Goal: Information Seeking & Learning: Compare options

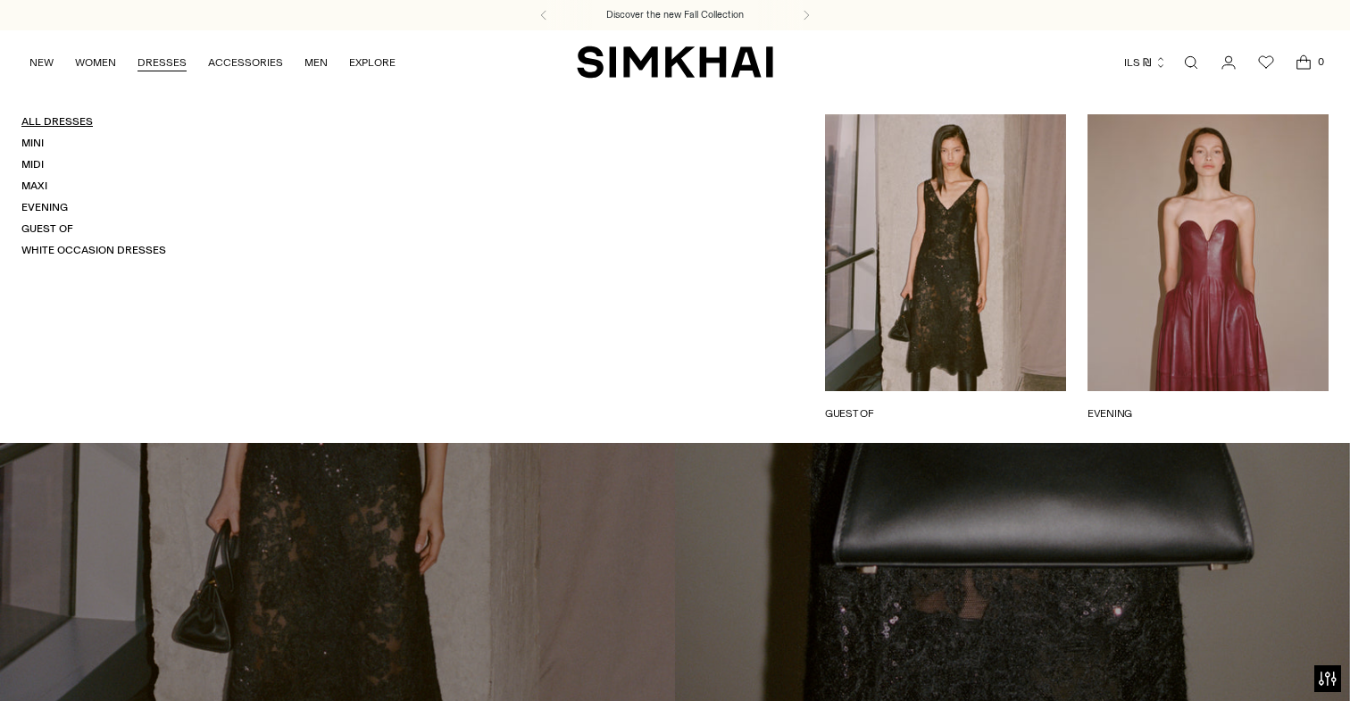
click at [50, 128] on link "All Dresses" at bounding box center [56, 121] width 71 height 13
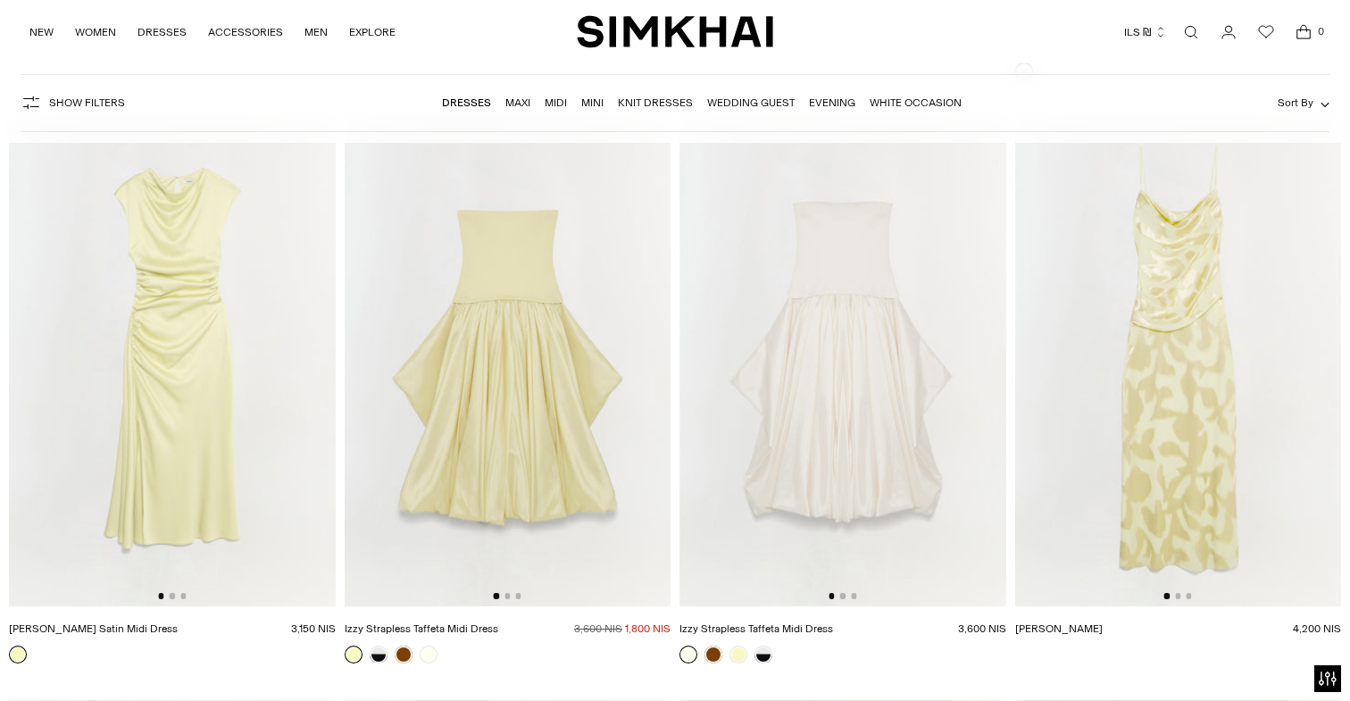
scroll to position [8876, 0]
click at [235, 343] on img at bounding box center [172, 360] width 327 height 489
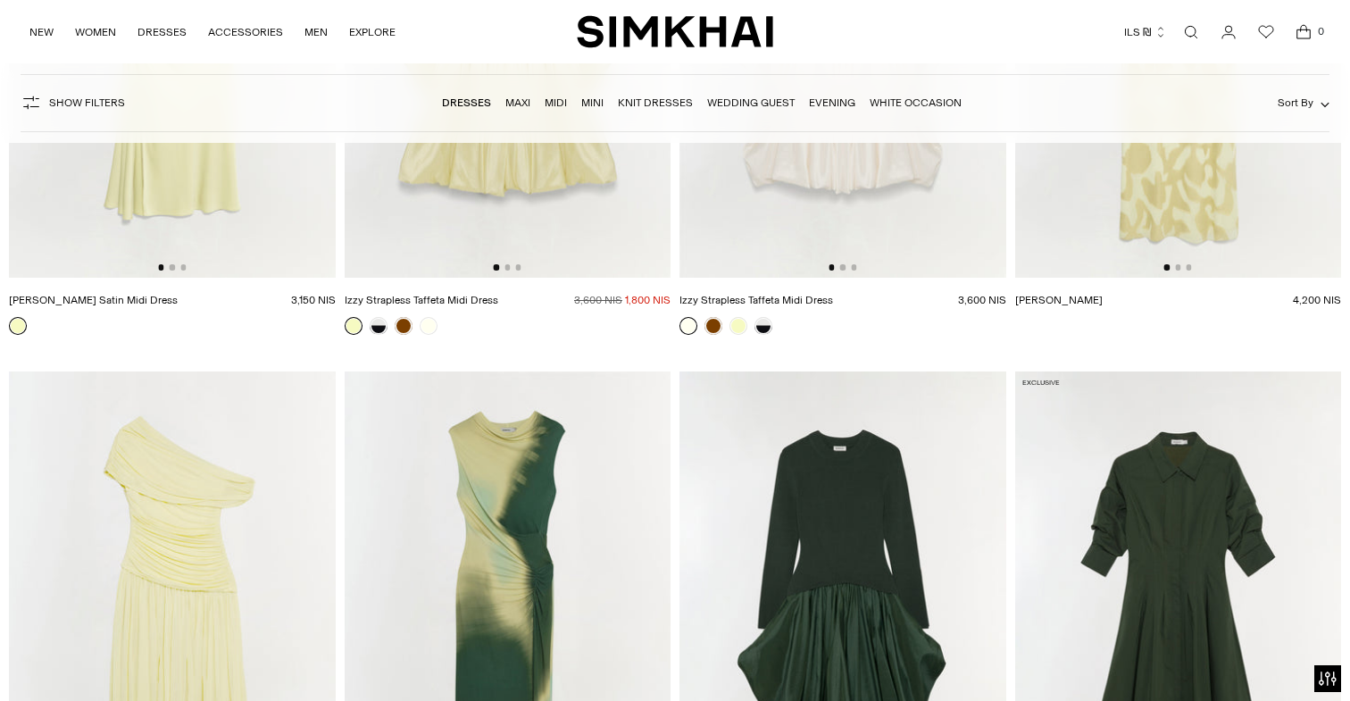
scroll to position [9752, 0]
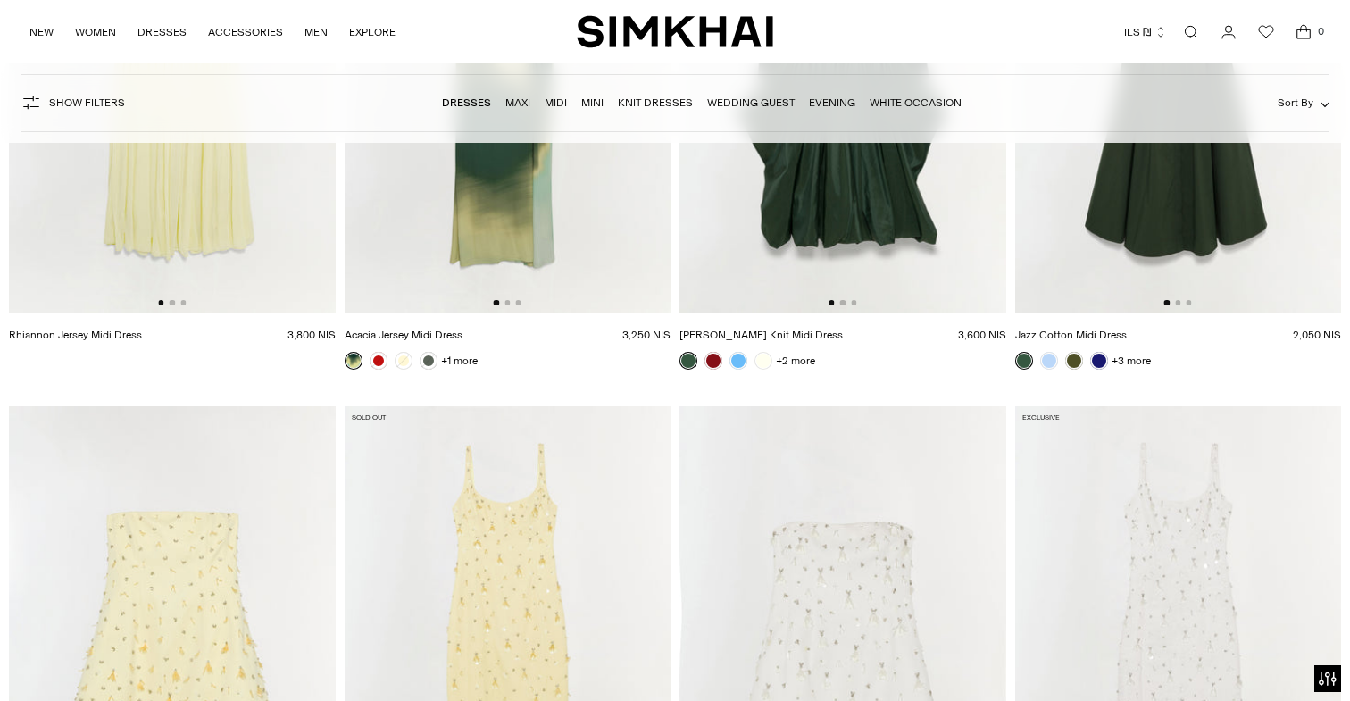
click at [165, 215] on img at bounding box center [172, 67] width 327 height 489
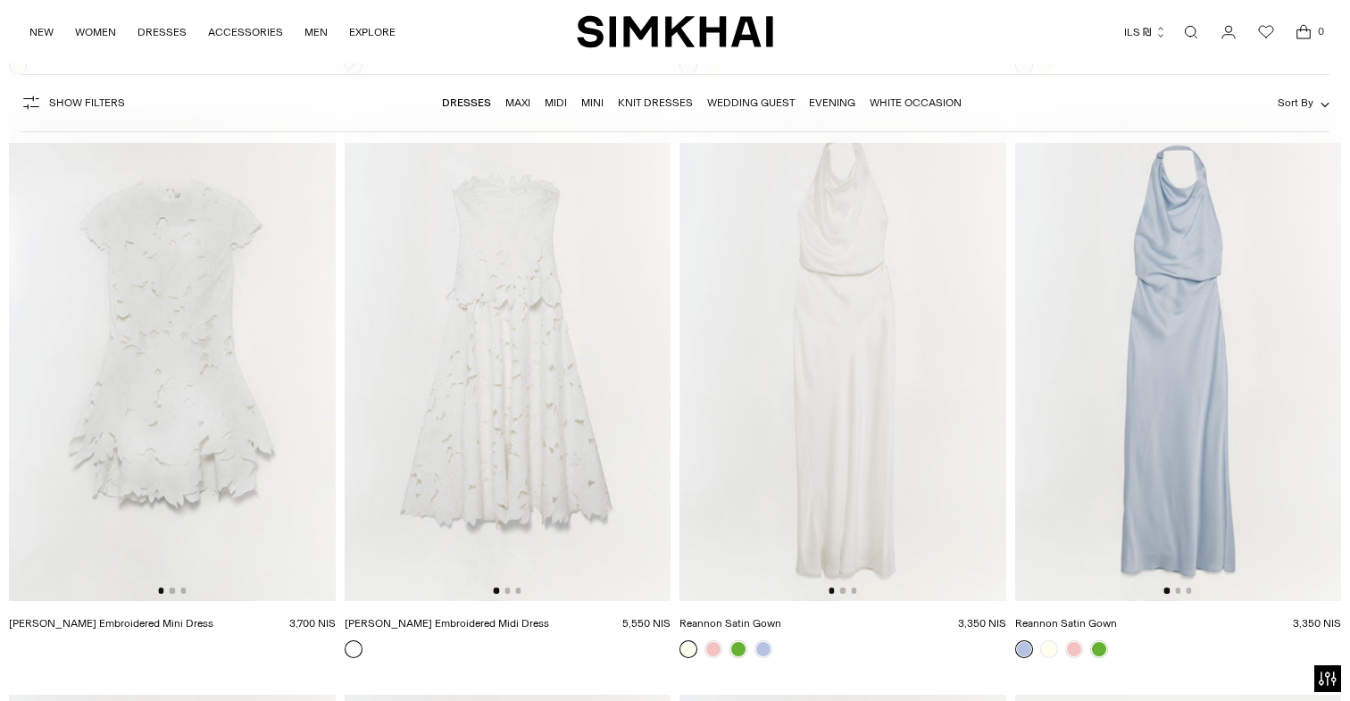
scroll to position [10642, 0]
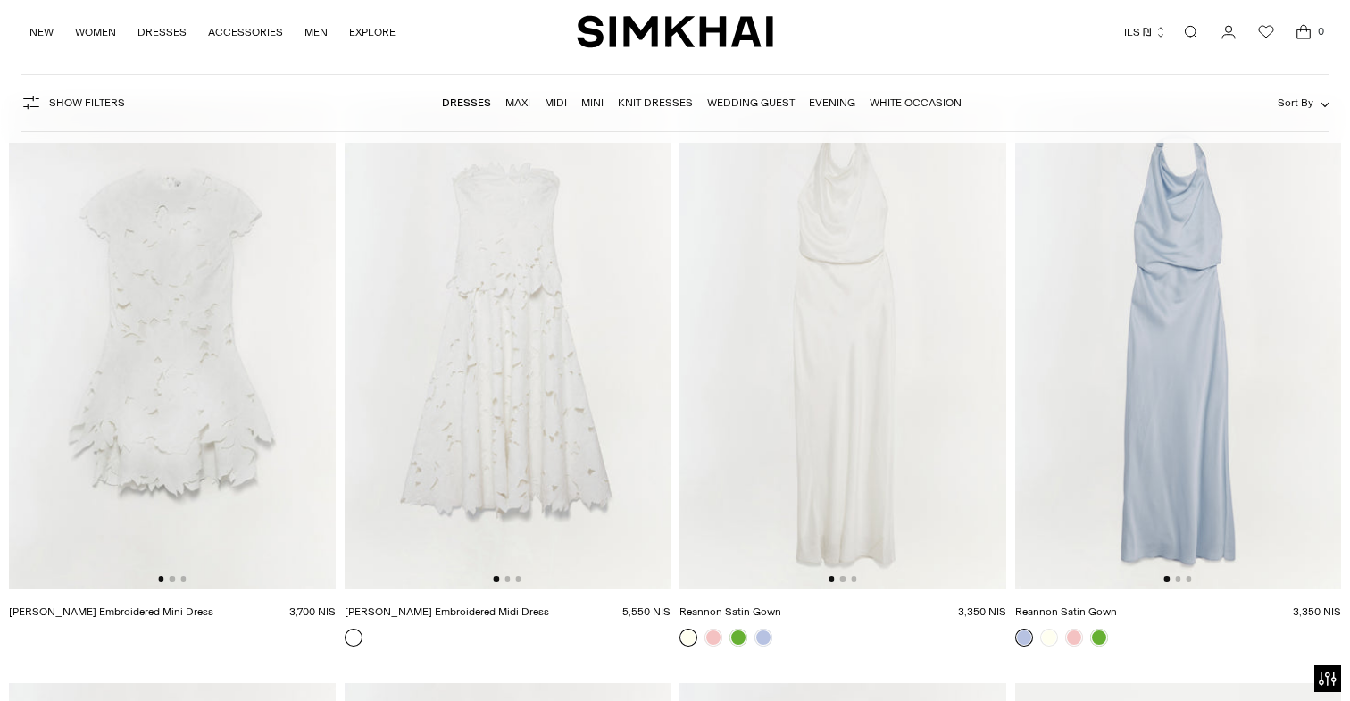
click at [468, 368] on img at bounding box center [508, 343] width 327 height 489
click at [239, 417] on img at bounding box center [172, 343] width 327 height 489
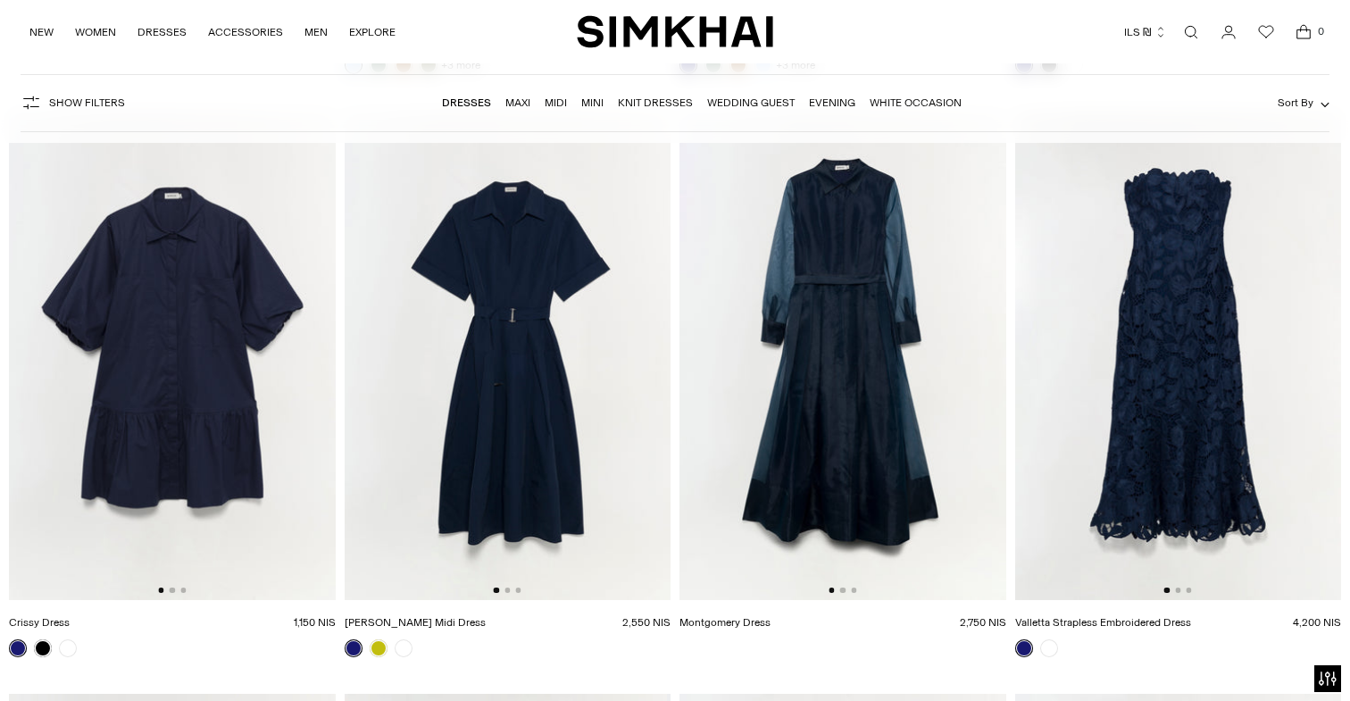
scroll to position [11959, 0]
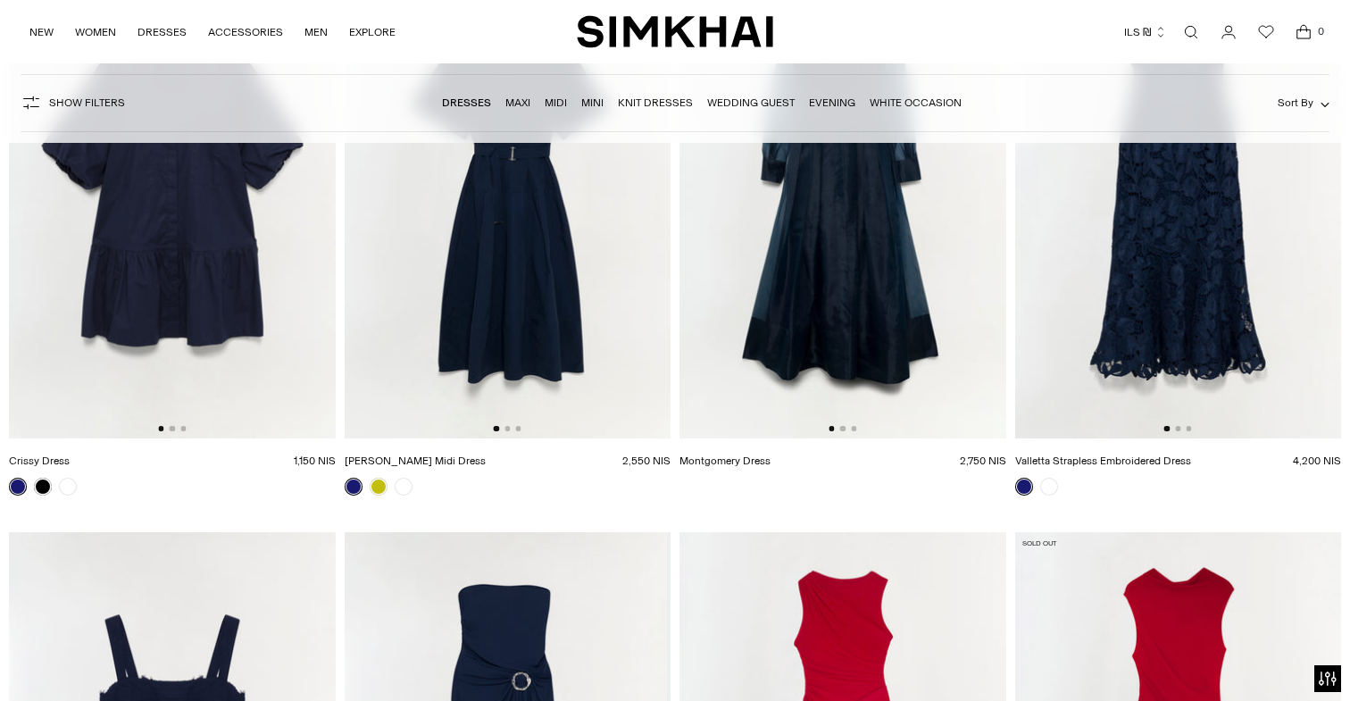
click at [1102, 257] on img at bounding box center [1178, 193] width 327 height 489
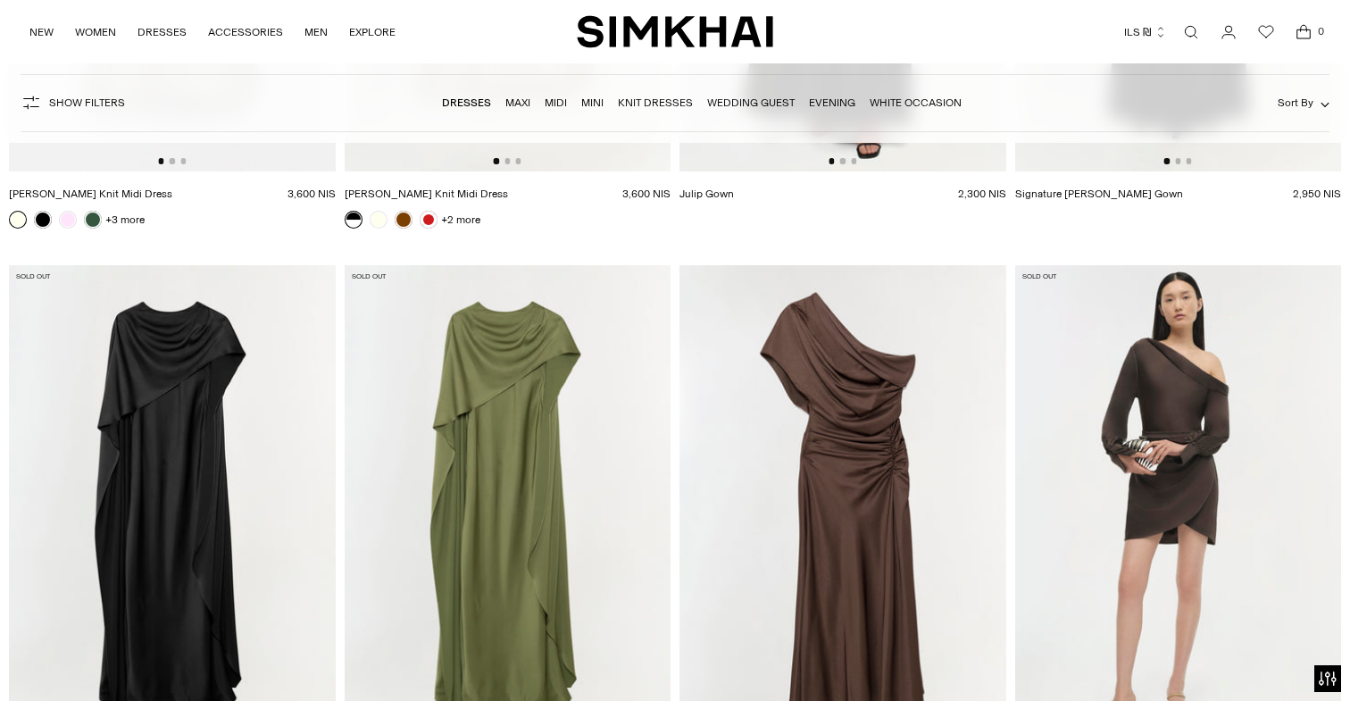
scroll to position [20661, 0]
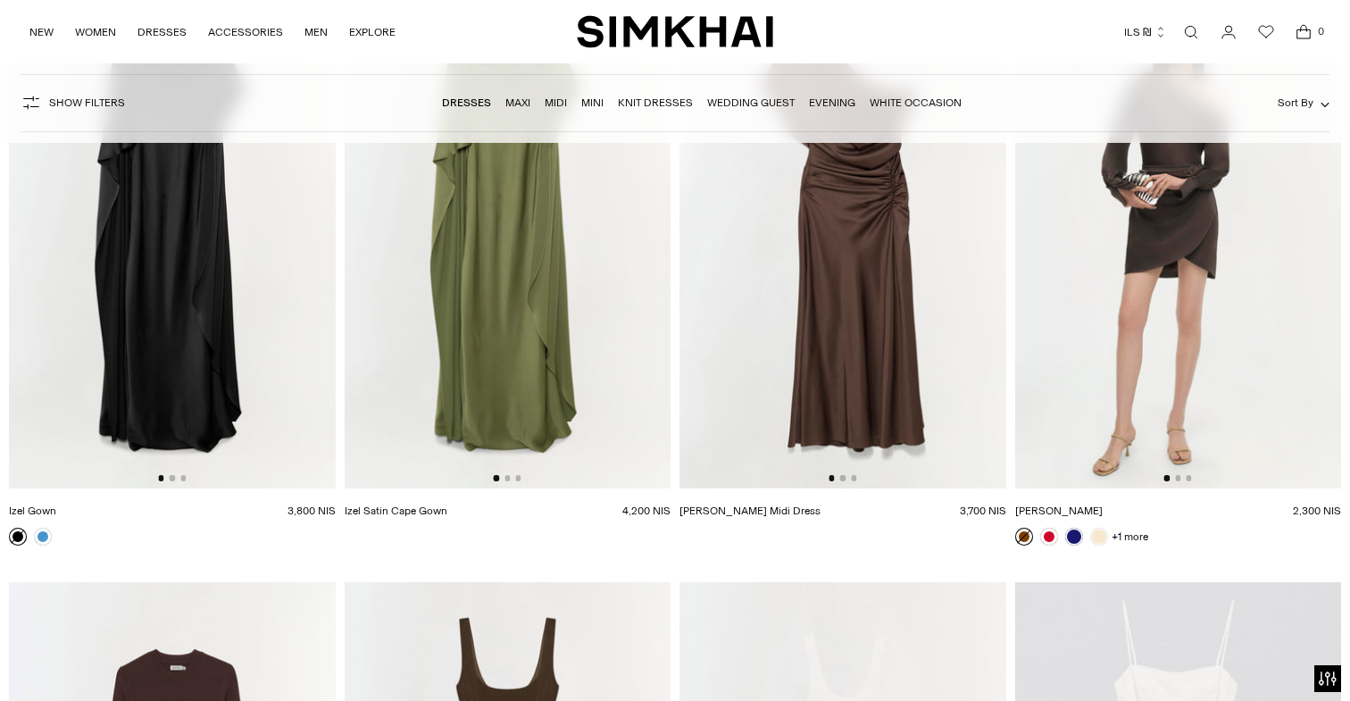
click at [848, 360] on img at bounding box center [843, 243] width 327 height 489
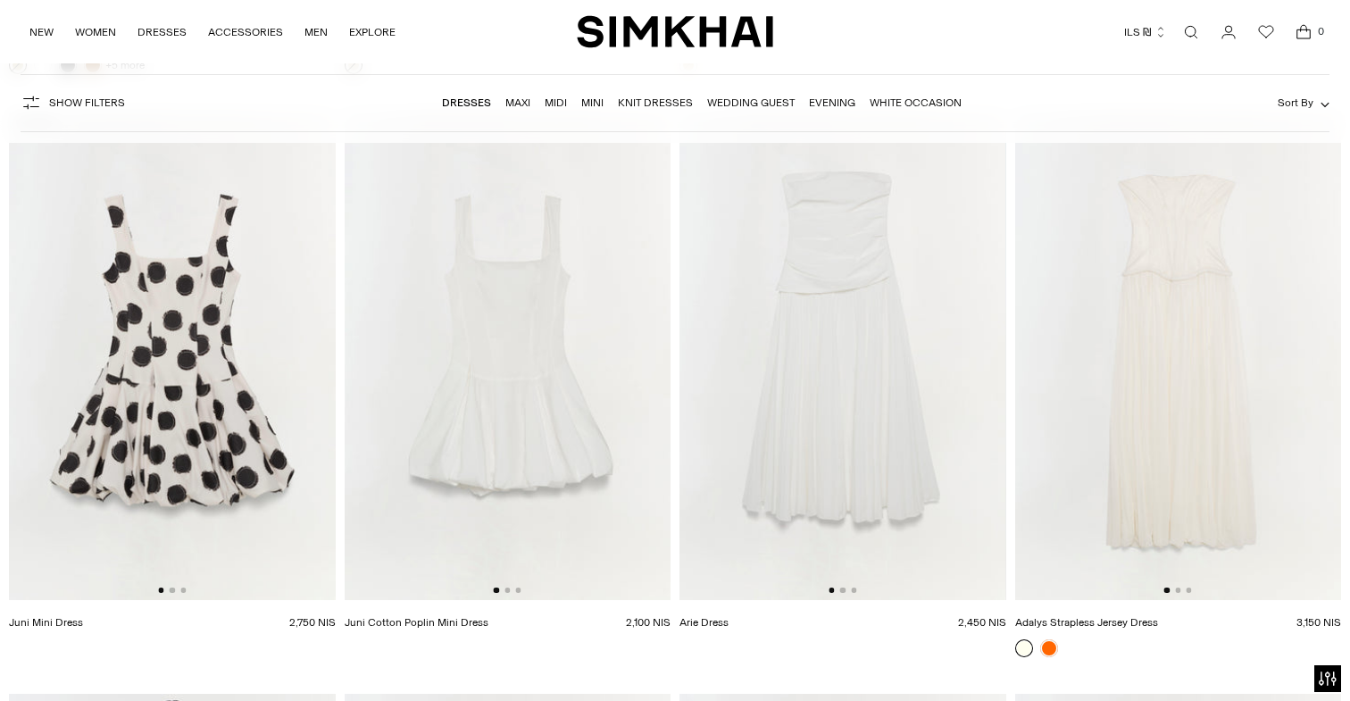
scroll to position [24062, 0]
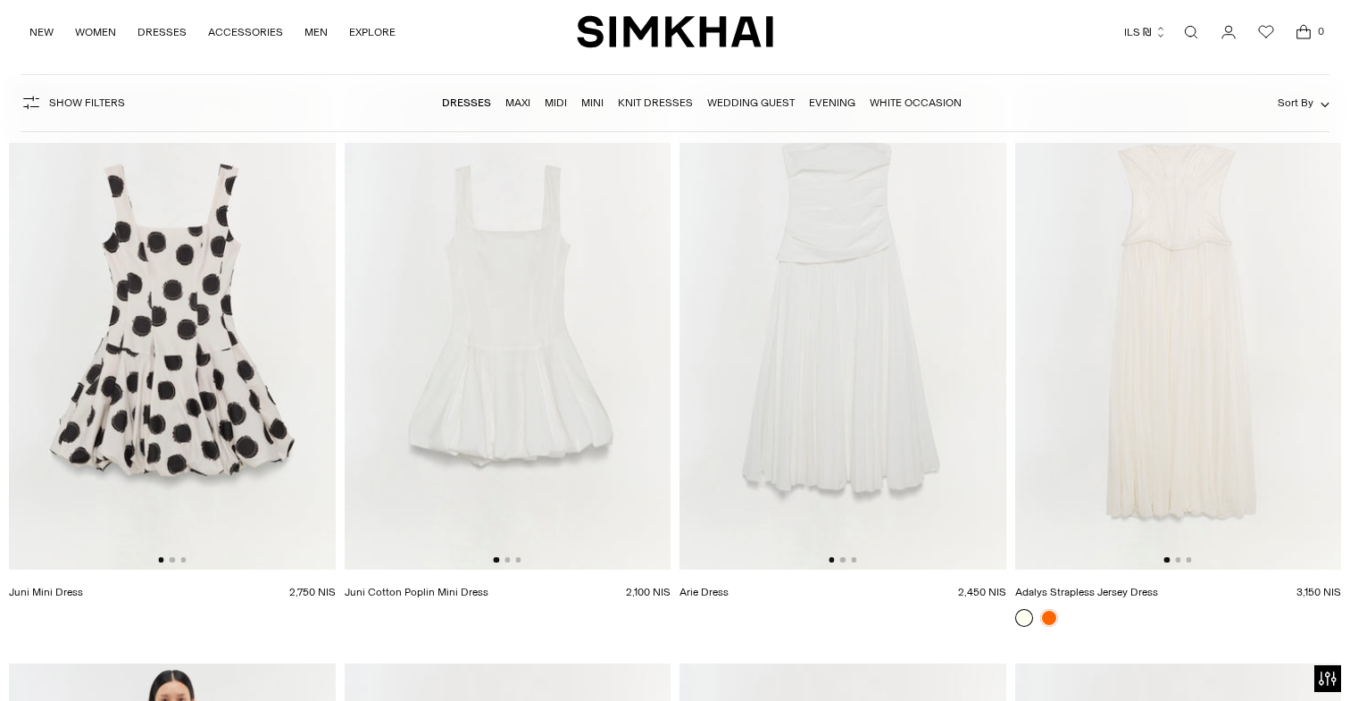
click at [1091, 378] on img at bounding box center [1178, 324] width 327 height 489
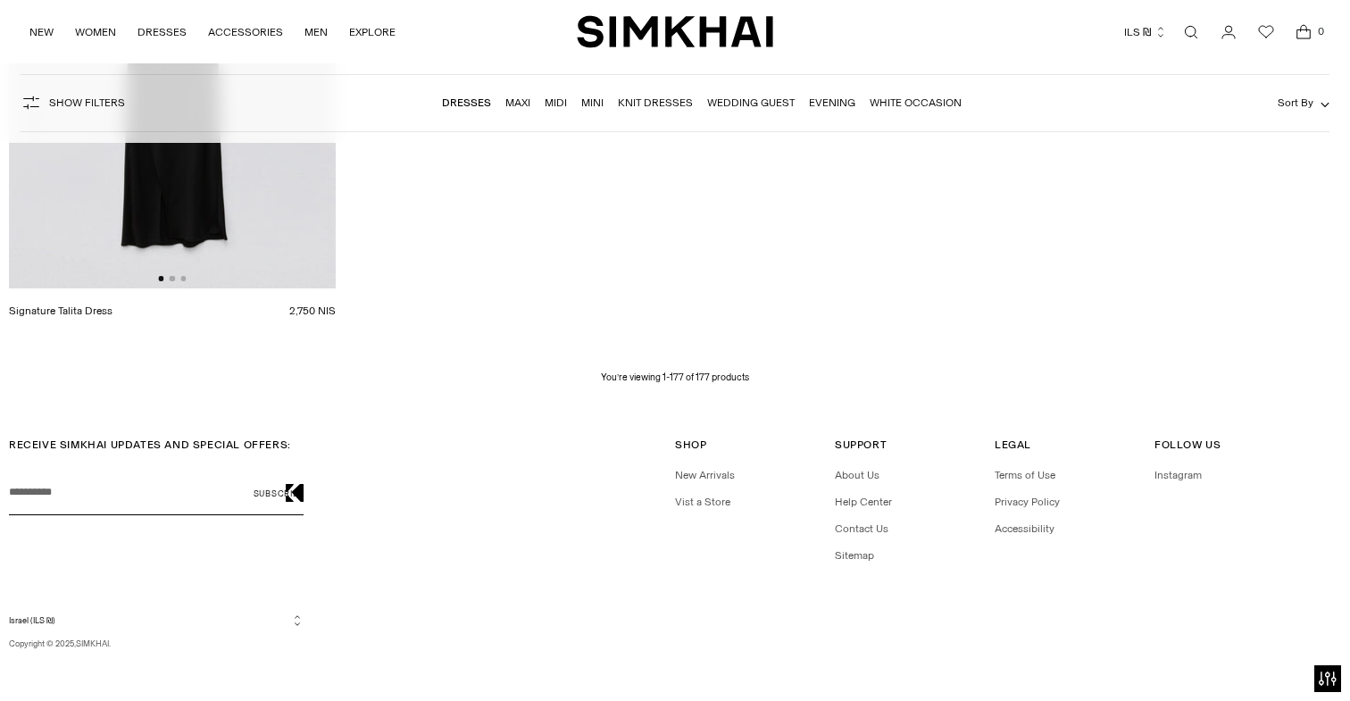
scroll to position [26101, 0]
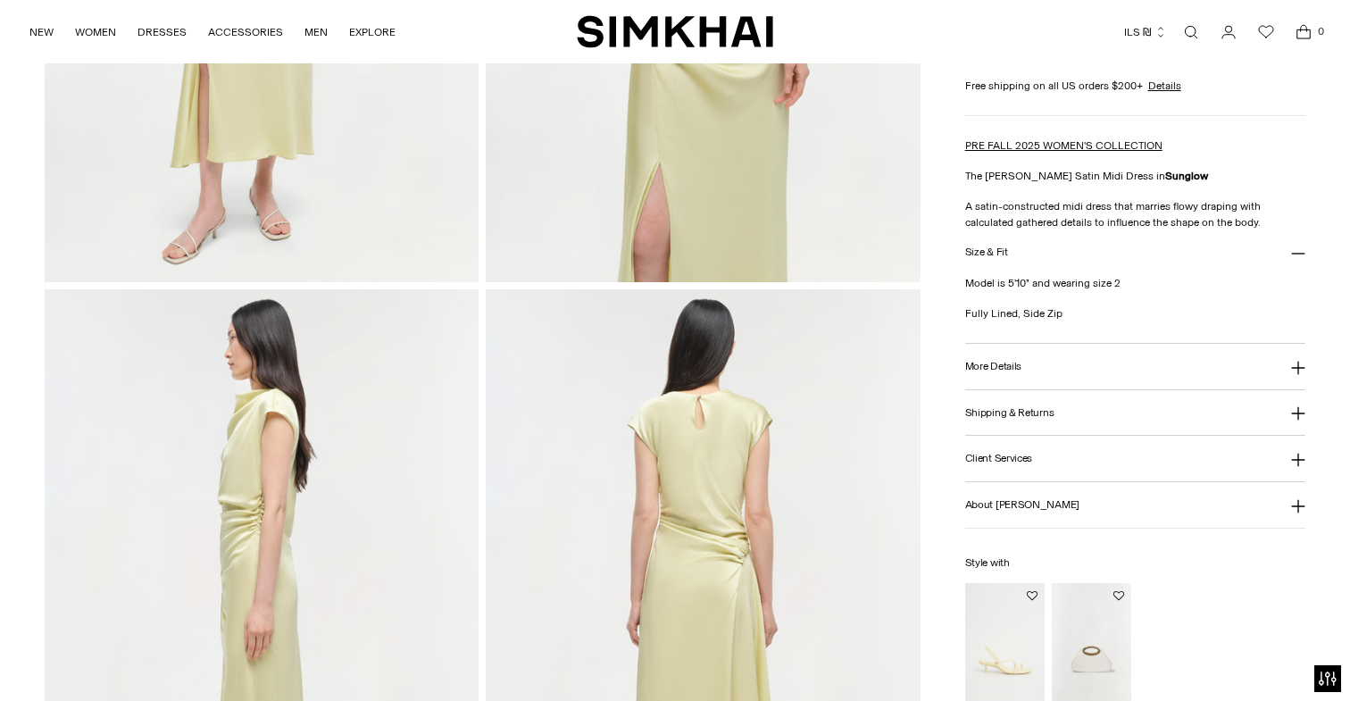
scroll to position [622, 0]
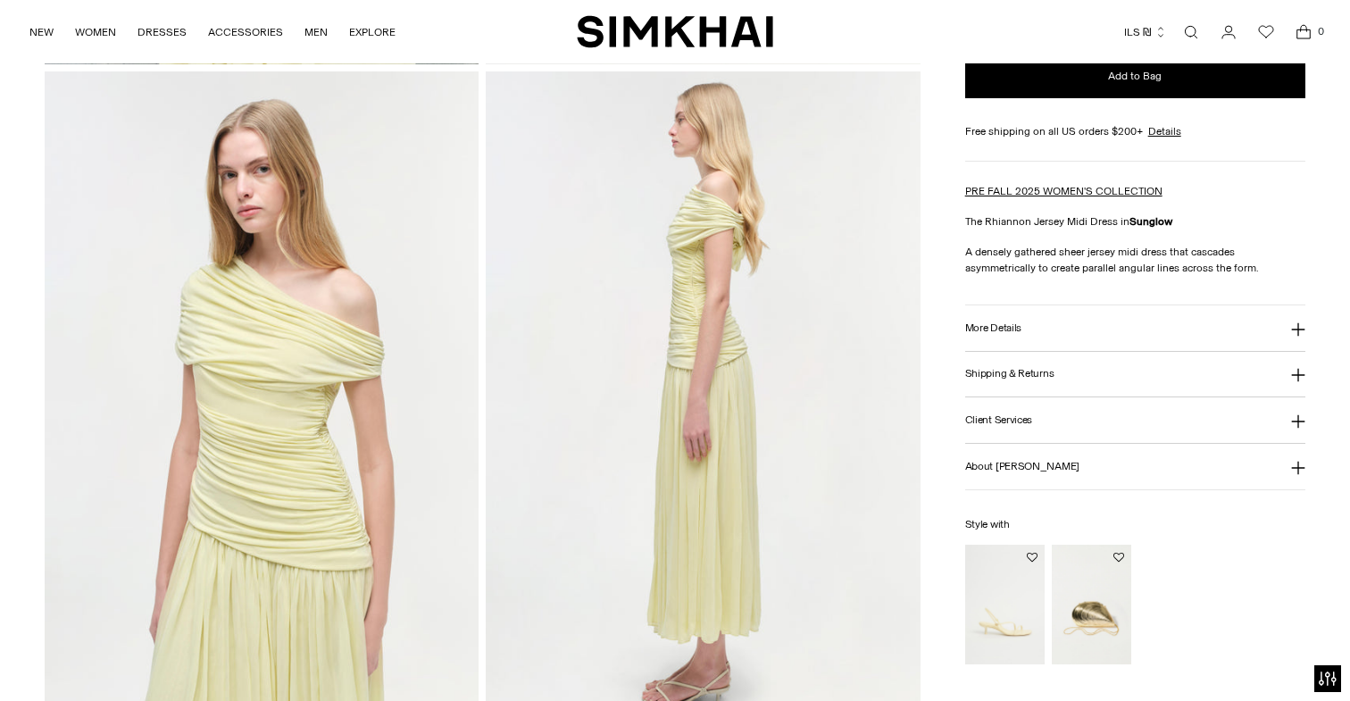
scroll to position [879, 0]
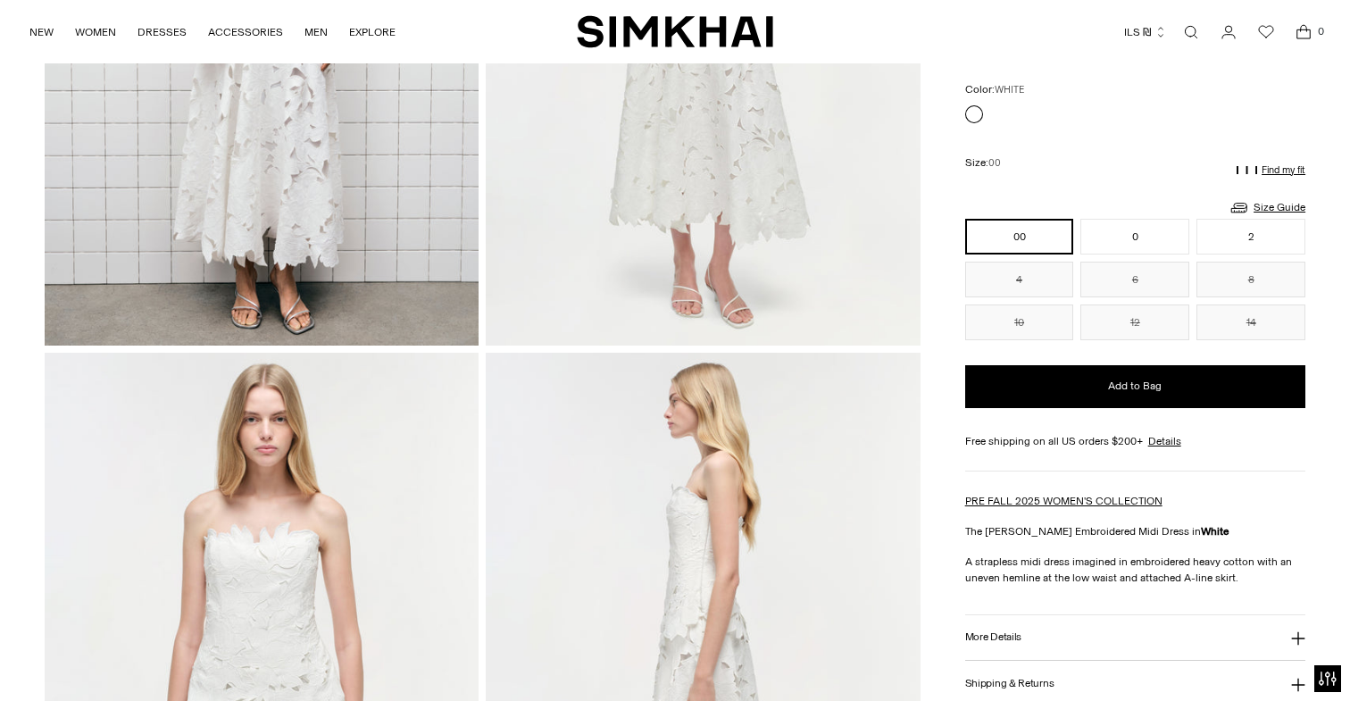
scroll to position [499, 0]
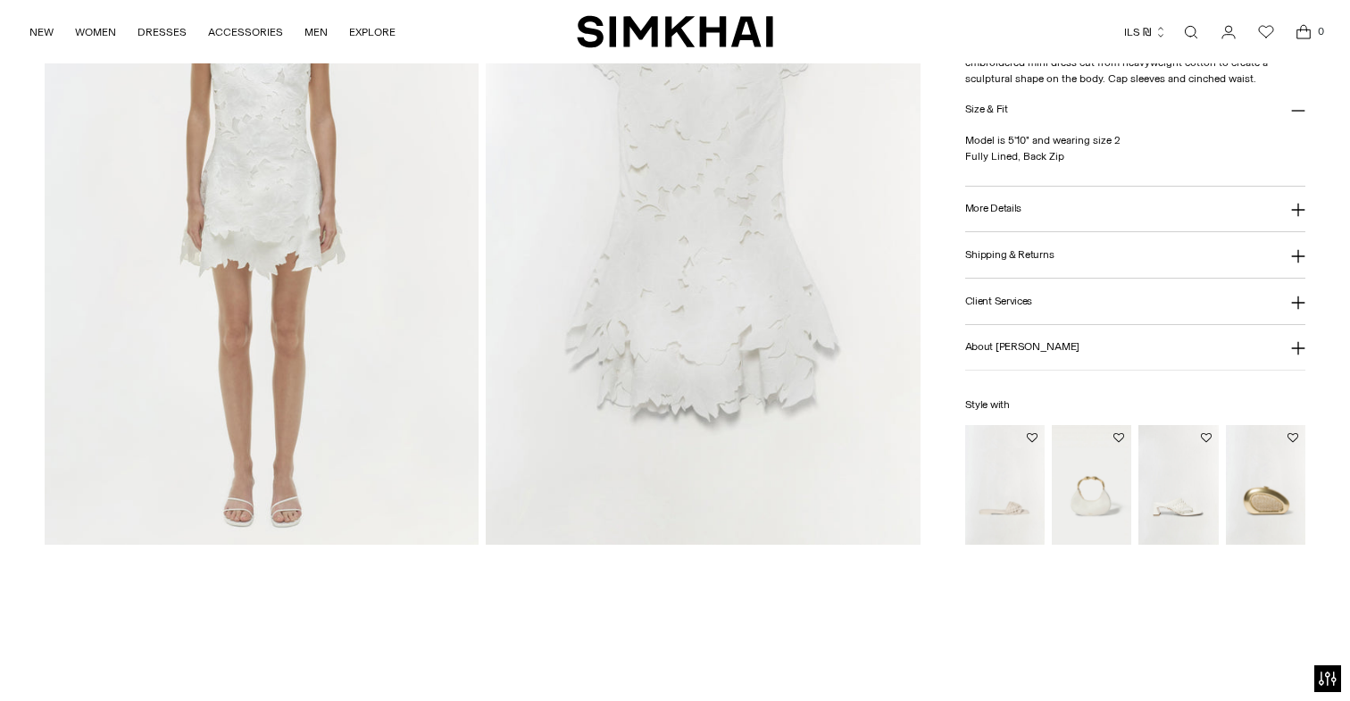
scroll to position [1567, 0]
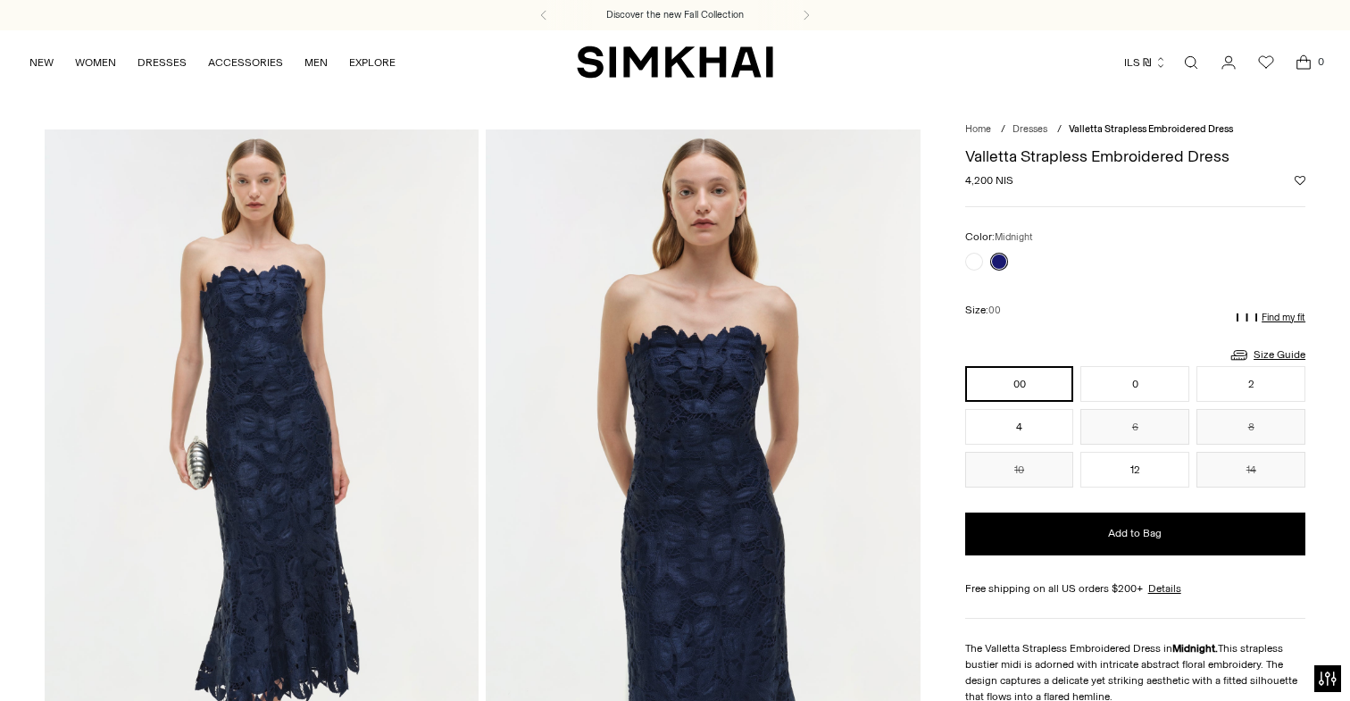
click at [962, 261] on div at bounding box center [987, 261] width 50 height 25
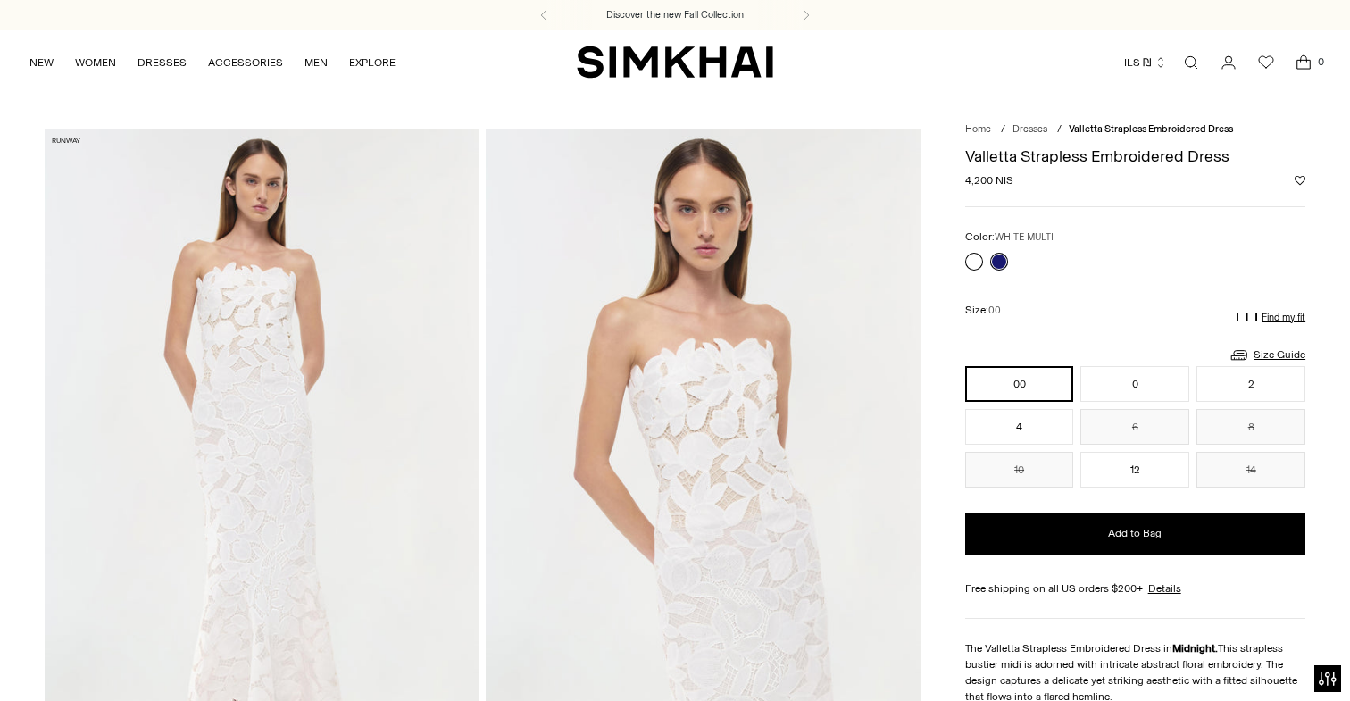
click at [966, 262] on link at bounding box center [974, 262] width 18 height 18
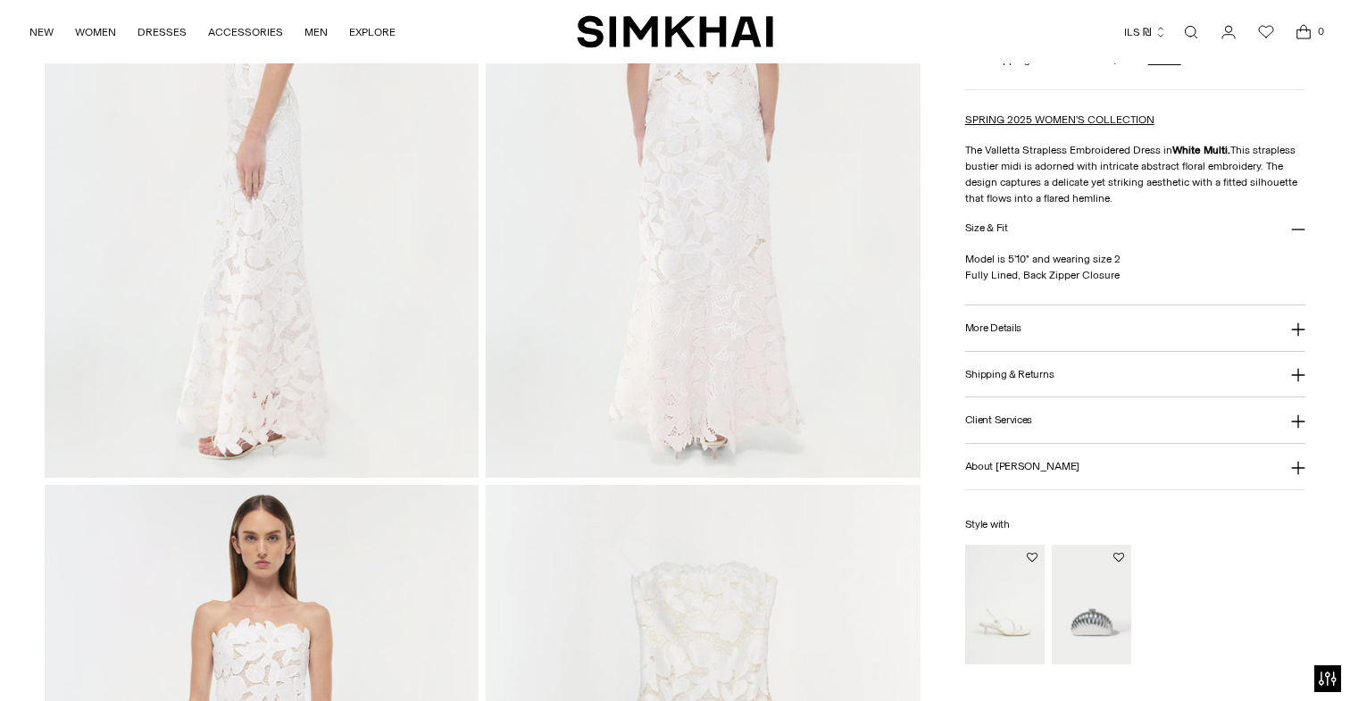
scroll to position [990, 0]
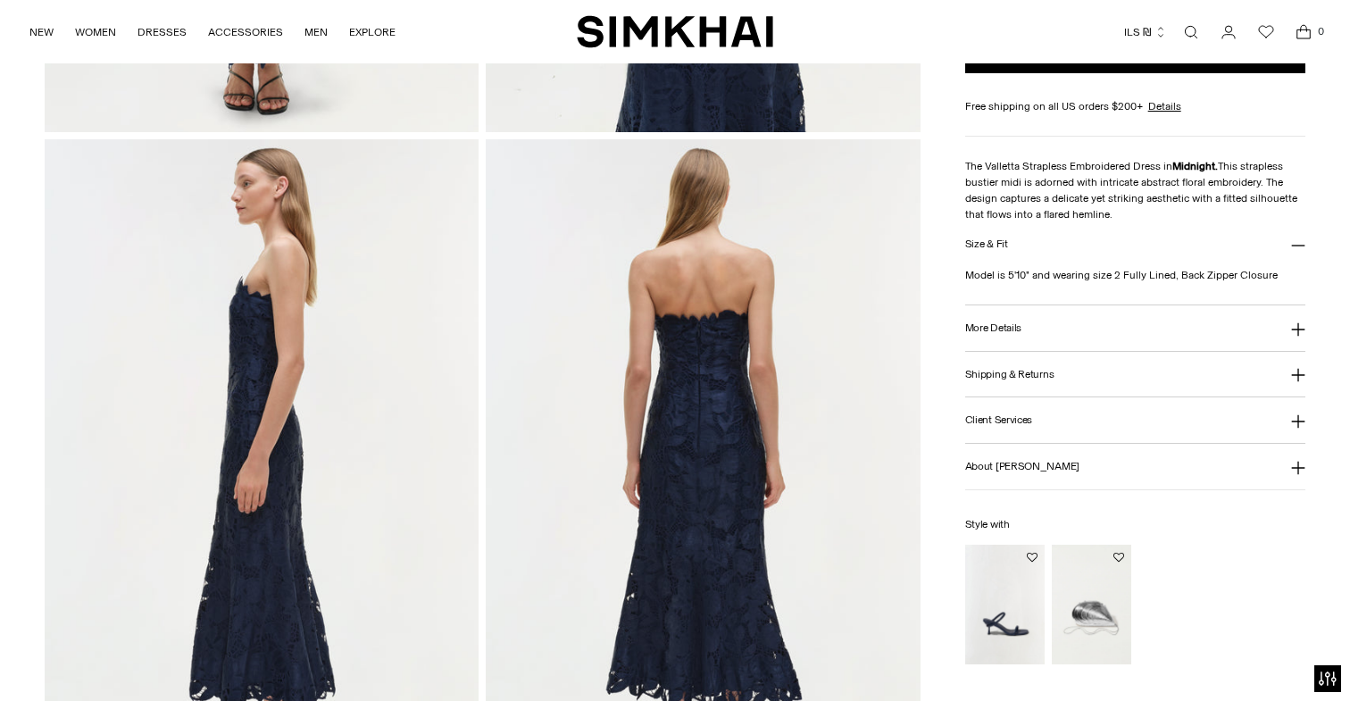
scroll to position [927, 0]
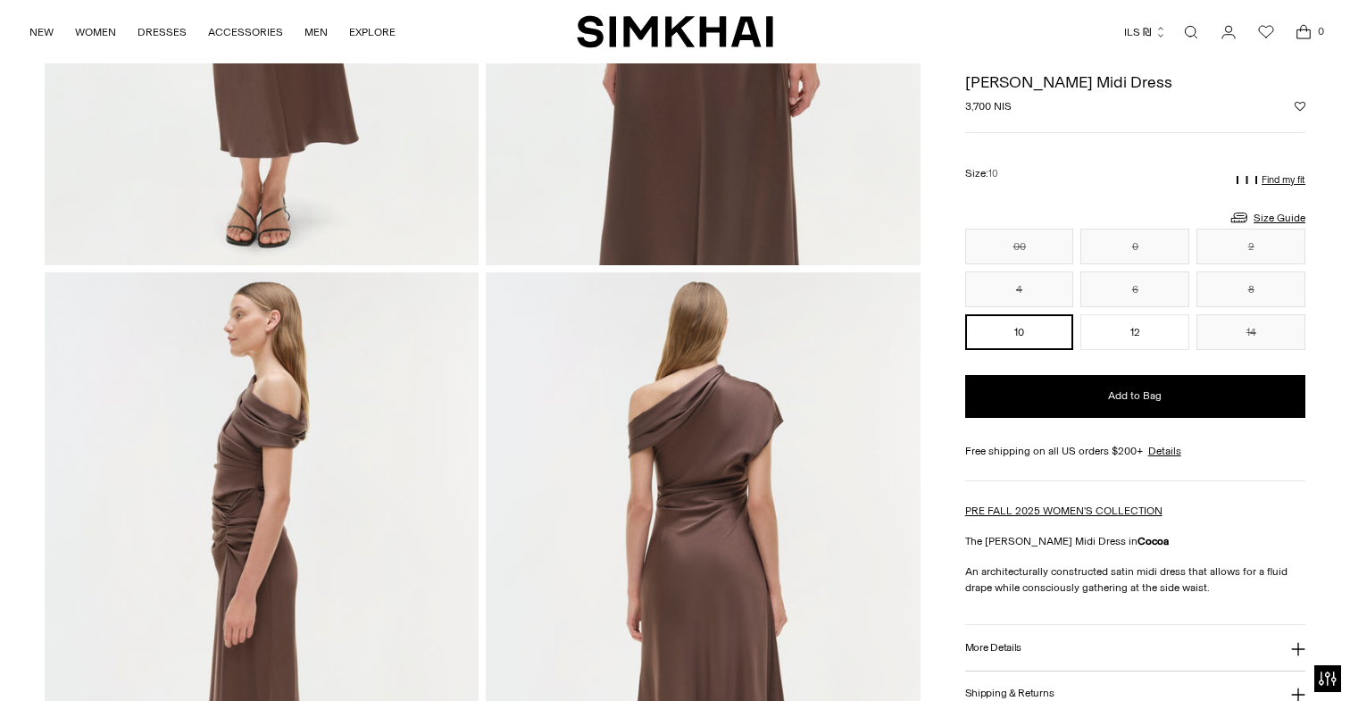
scroll to position [511, 0]
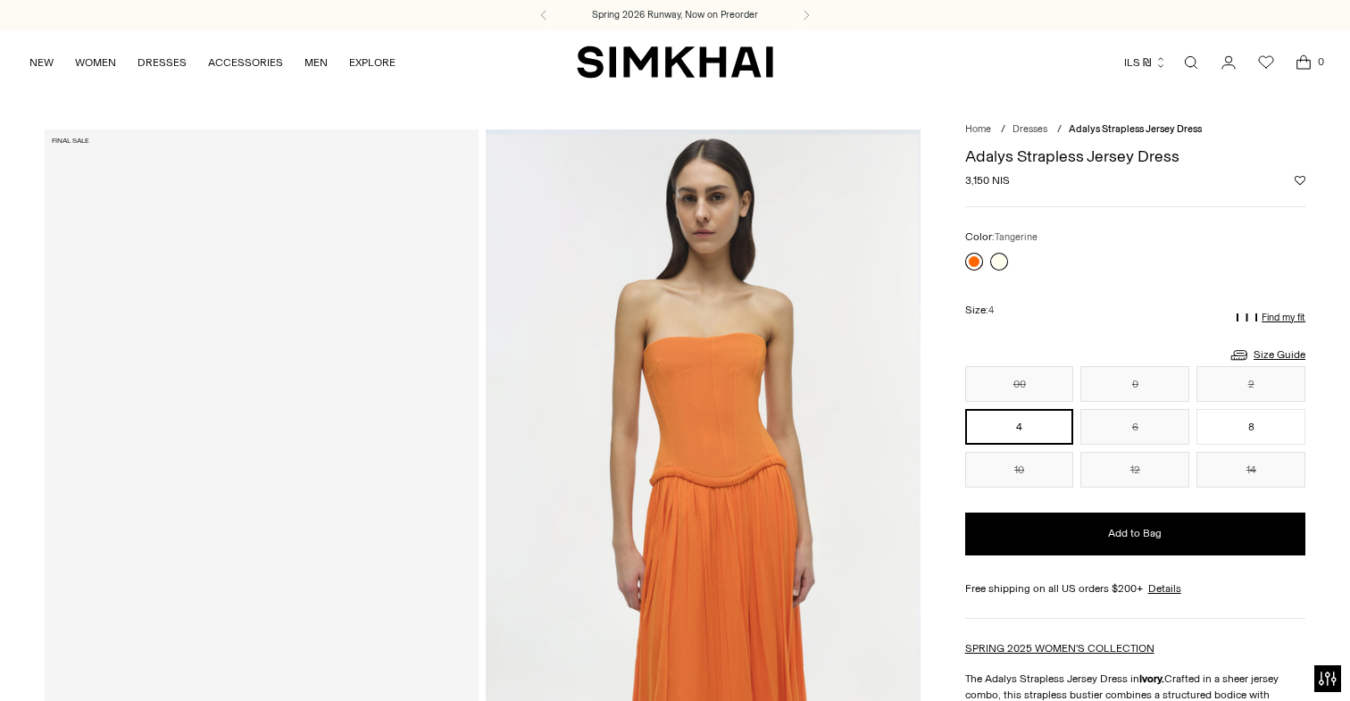
click at [967, 261] on link at bounding box center [974, 262] width 18 height 18
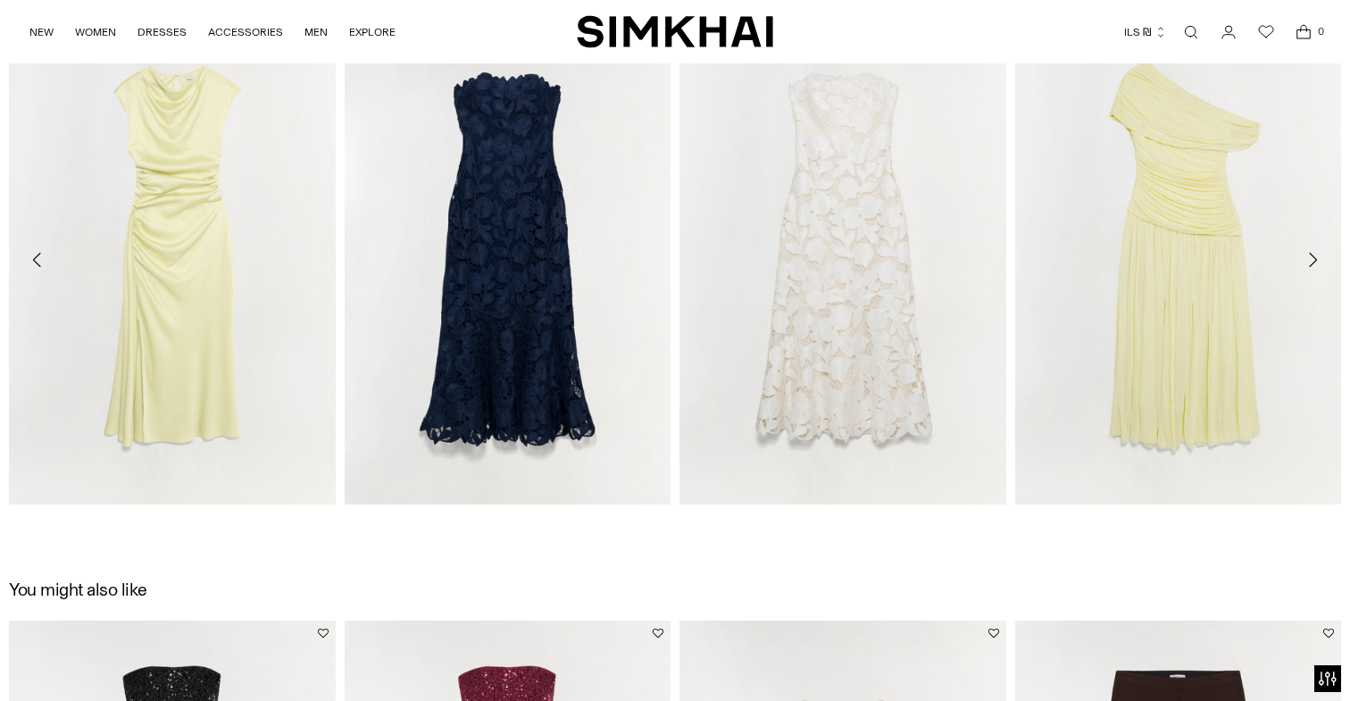
scroll to position [2852, 0]
